Goal: Information Seeking & Learning: Learn about a topic

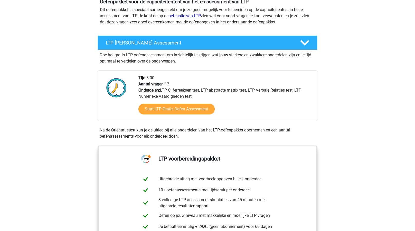
scroll to position [67, 0]
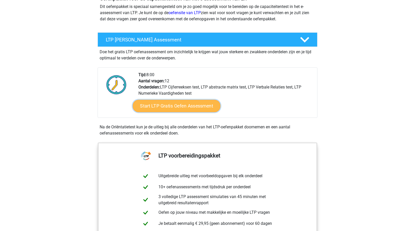
click at [158, 105] on link "Start LTP Gratis Oefen Assessment" at bounding box center [177, 106] width 88 height 12
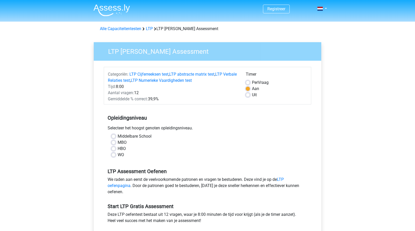
click at [118, 156] on label "WO" at bounding box center [121, 154] width 6 height 6
click at [114, 156] on input "WO" at bounding box center [113, 153] width 4 height 5
radio input "true"
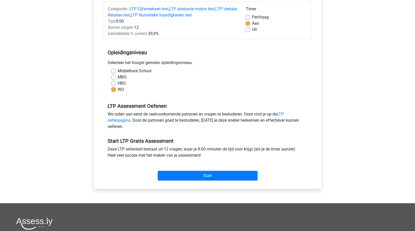
scroll to position [66, 0]
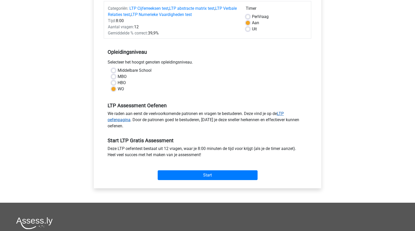
click at [116, 121] on link "LTP oefenpagina" at bounding box center [196, 116] width 176 height 11
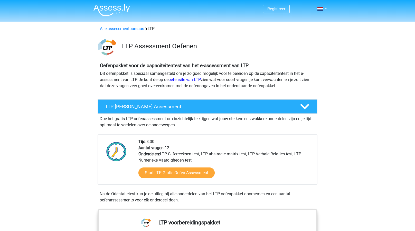
click at [173, 82] on p "Dit oefenpakket is speciaal samengesteld om je zo goed mogelijk voor te bereide…" at bounding box center [207, 79] width 215 height 18
click at [174, 79] on link "oefensite van LTP" at bounding box center [184, 79] width 32 height 5
